Goal: Task Accomplishment & Management: Complete application form

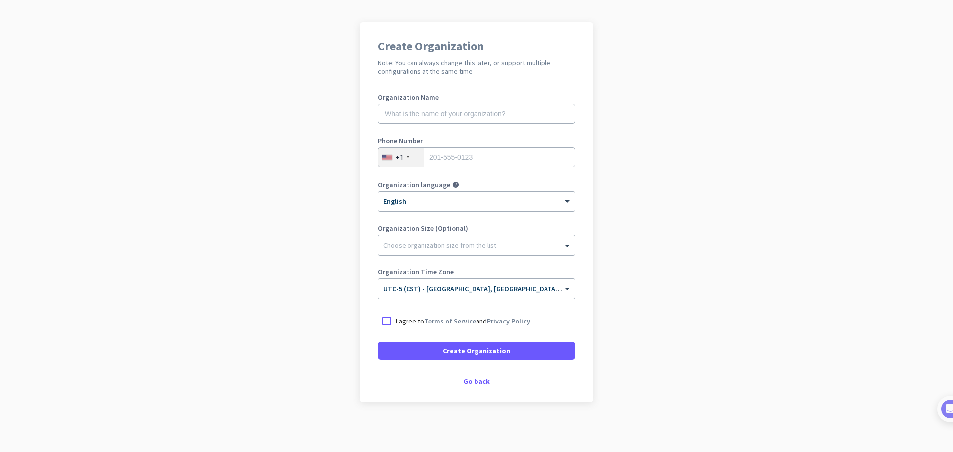
scroll to position [58, 0]
click at [473, 118] on input "text" at bounding box center [477, 114] width 198 height 20
type input "Mercor"
click at [511, 162] on input "tel" at bounding box center [477, 157] width 198 height 20
type input "9033288270"
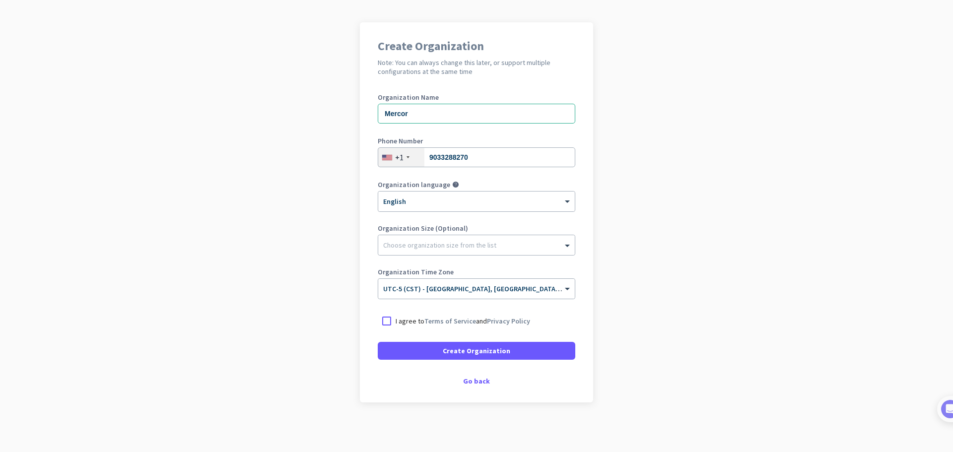
click at [581, 157] on div "Create Organization Note: You can always change this later, or support multiple…" at bounding box center [476, 212] width 233 height 380
click at [382, 322] on div at bounding box center [387, 321] width 18 height 18
click at [620, 143] on app-onboarding-organization "Create Organization Note: You can always change this later, or support multiple…" at bounding box center [476, 237] width 953 height 430
drag, startPoint x: 282, startPoint y: 100, endPoint x: 381, endPoint y: 101, distance: 98.8
click at [282, 100] on app-onboarding-organization "Create Organization Note: You can always change this later, or support multiple…" at bounding box center [476, 237] width 953 height 430
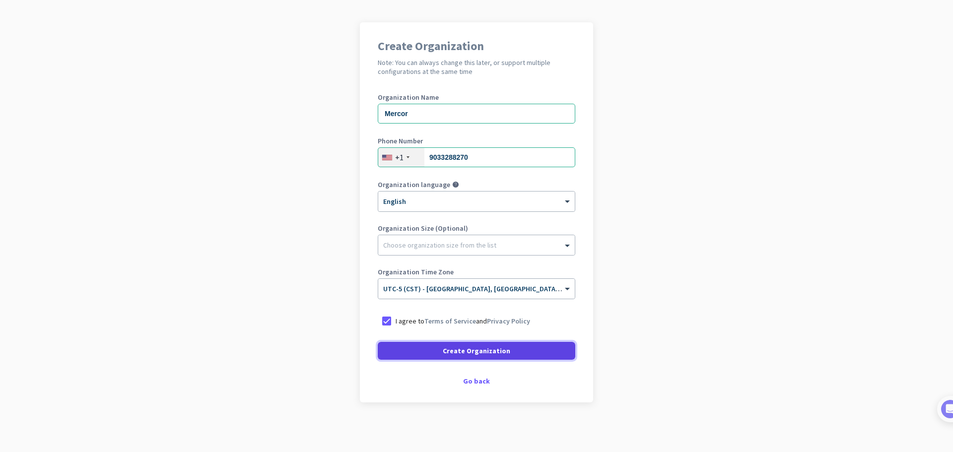
click at [475, 351] on span "Create Organization" at bounding box center [477, 351] width 68 height 10
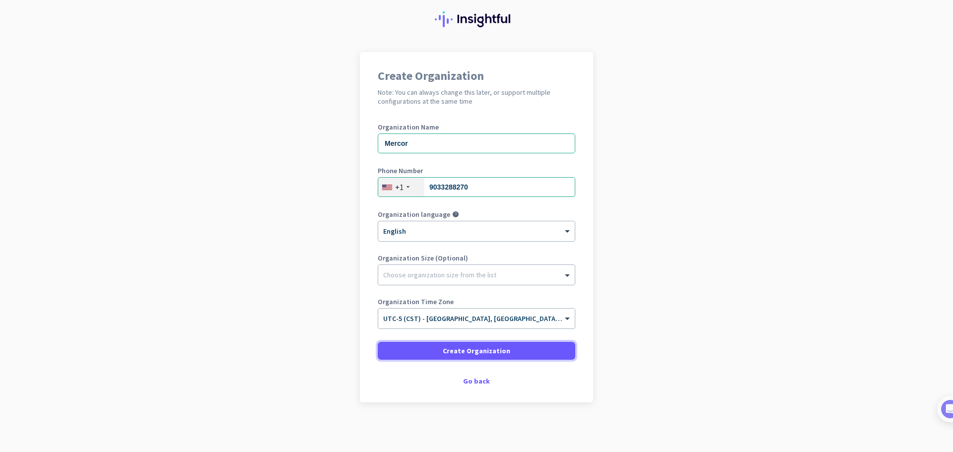
scroll to position [28, 0]
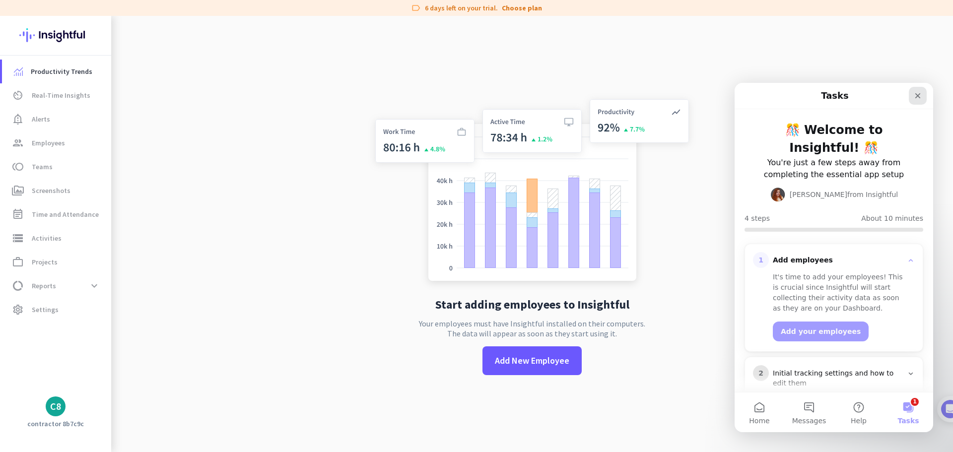
click at [915, 96] on icon "Close" at bounding box center [918, 96] width 8 height 8
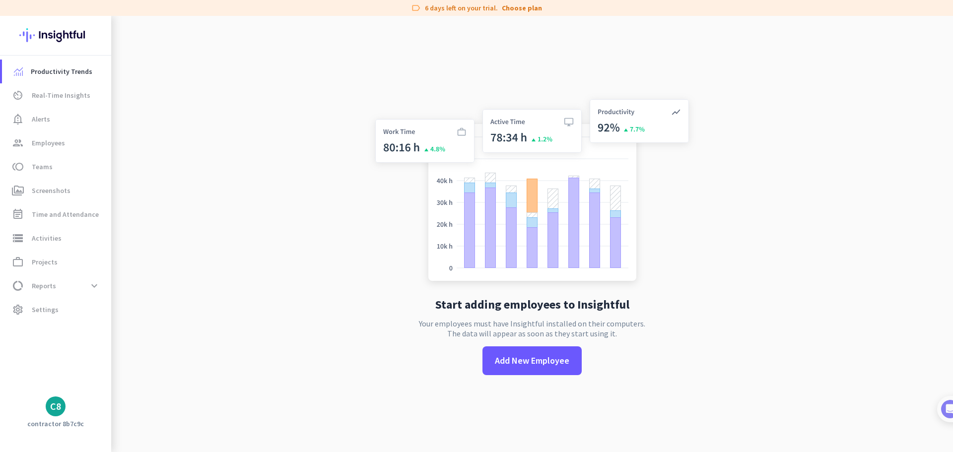
click at [680, 168] on img at bounding box center [532, 192] width 329 height 198
click at [47, 160] on link "toll Teams" at bounding box center [56, 167] width 109 height 24
